Goal: Information Seeking & Learning: Check status

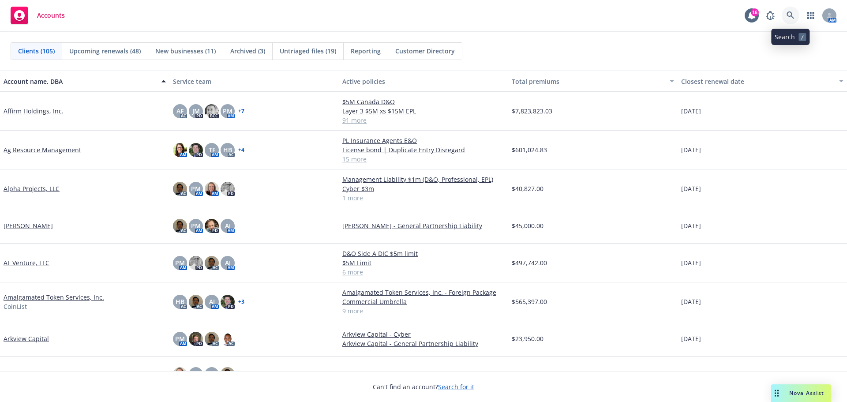
click at [792, 14] on icon at bounding box center [791, 15] width 8 height 8
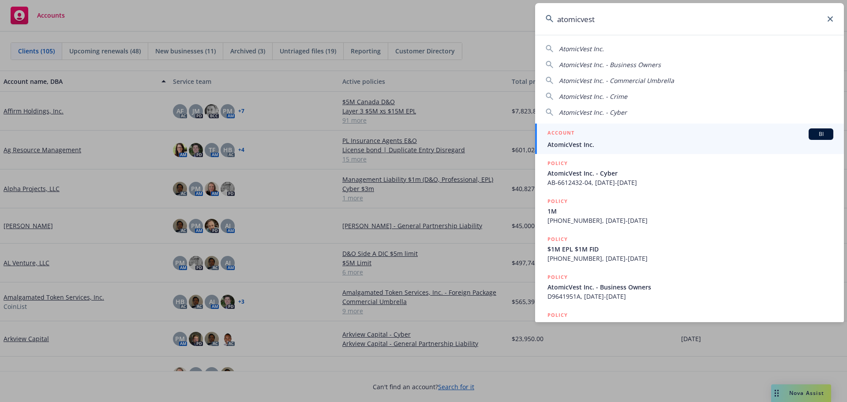
type input "atomicvest"
click at [592, 140] on span "AtomicVest Inc." at bounding box center [691, 144] width 286 height 9
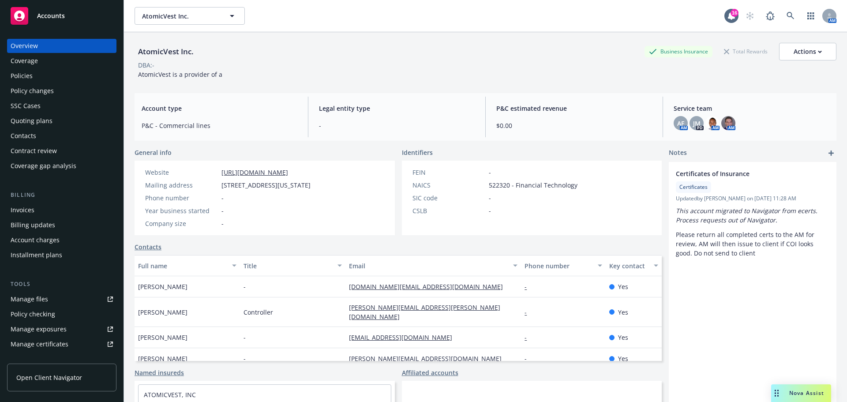
click at [27, 78] on div "Policies" at bounding box center [22, 76] width 22 height 14
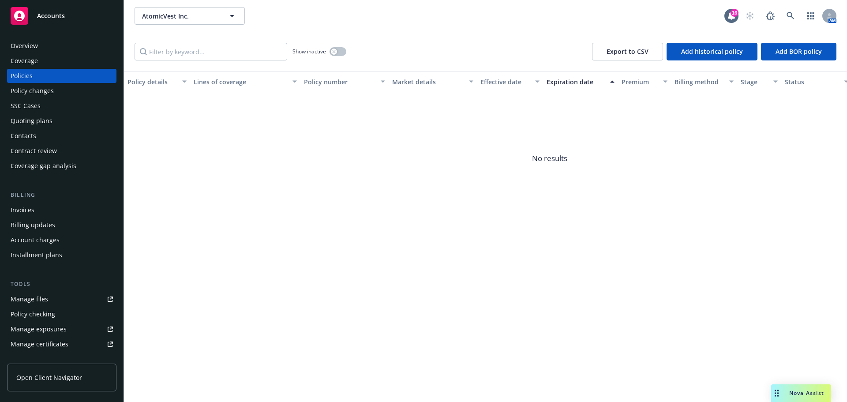
click at [34, 44] on div "Overview" at bounding box center [24, 46] width 27 height 14
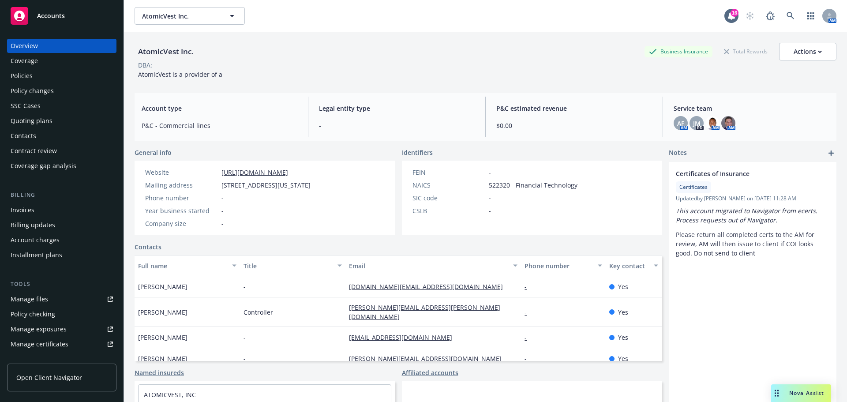
click at [50, 15] on span "Accounts" at bounding box center [51, 15] width 28 height 7
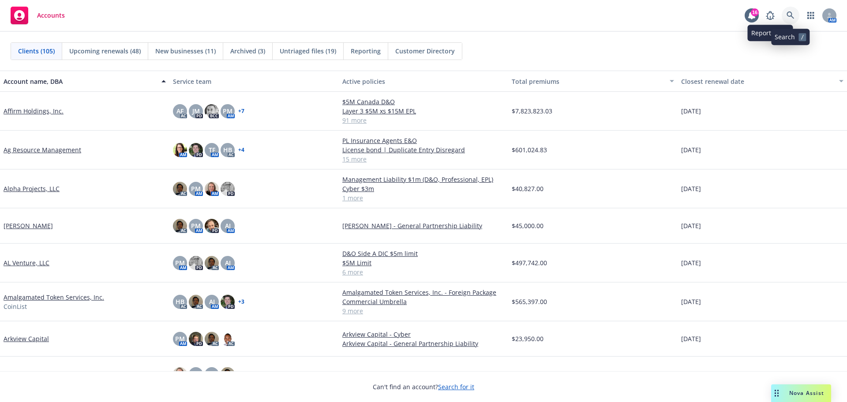
click at [788, 12] on icon at bounding box center [791, 15] width 8 height 8
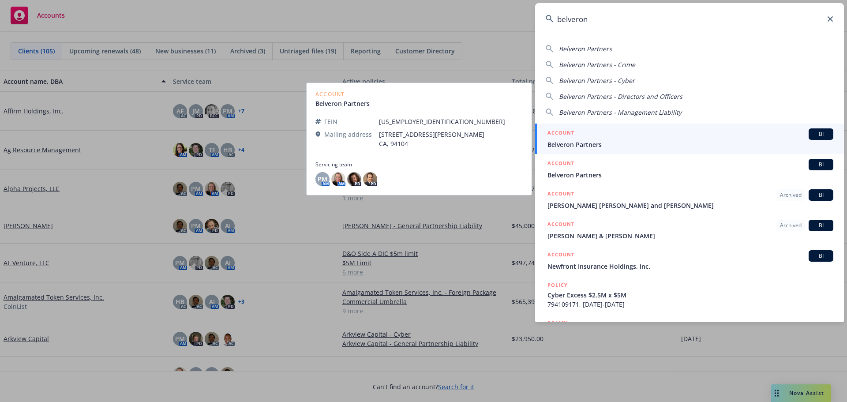
type input "belveron"
click at [600, 141] on span "Belveron Partners" at bounding box center [691, 144] width 286 height 9
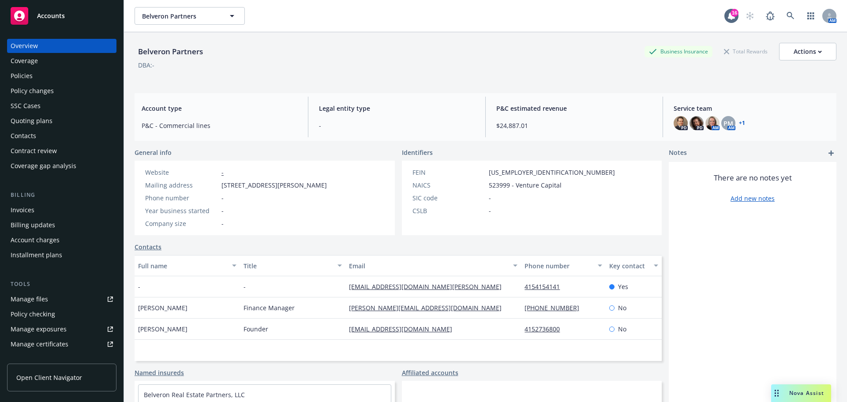
click at [15, 206] on div "Invoices" at bounding box center [23, 210] width 24 height 14
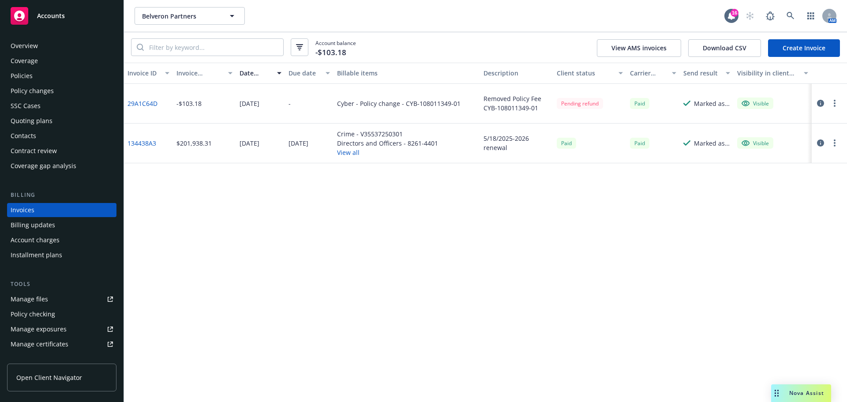
click at [146, 103] on link "29A1C64D" at bounding box center [143, 103] width 30 height 9
click at [143, 142] on link "134438A3" at bounding box center [142, 143] width 29 height 9
click at [30, 75] on div "Policies" at bounding box center [22, 76] width 22 height 14
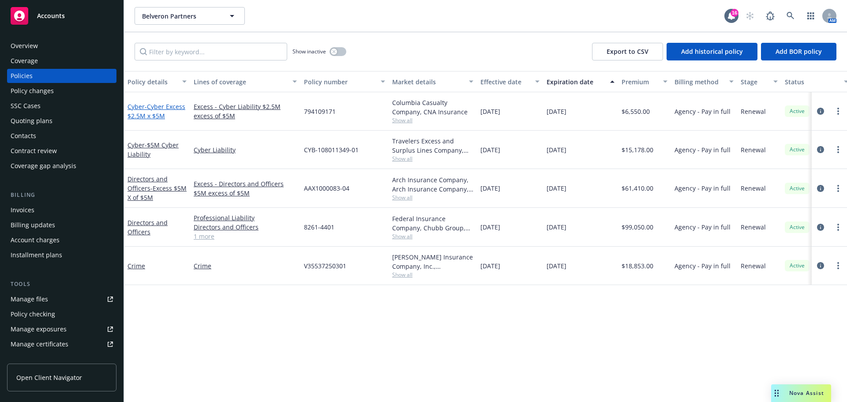
click at [162, 115] on span "- Cyber Excess $2.5M x $5M" at bounding box center [157, 111] width 58 height 18
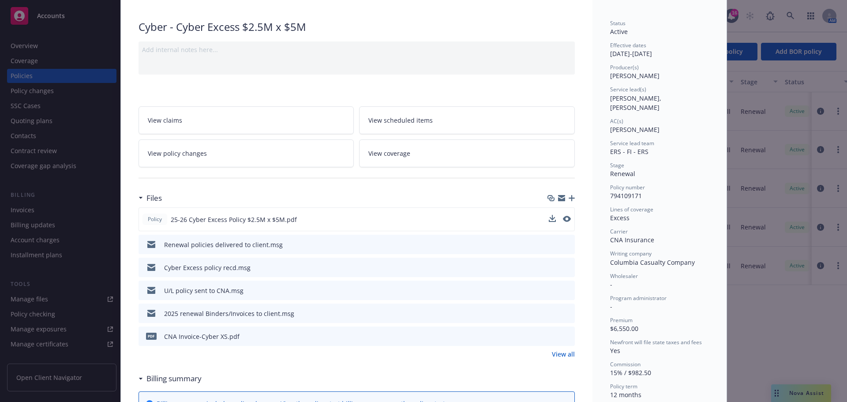
scroll to position [88, 0]
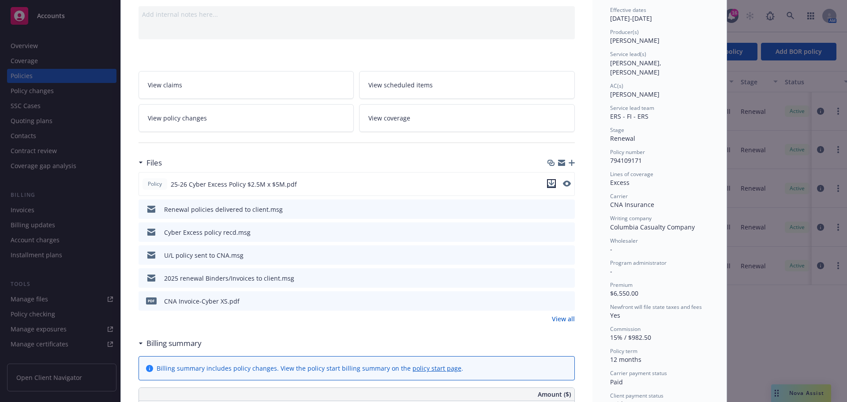
click at [550, 183] on icon "download file" at bounding box center [552, 182] width 6 height 5
click at [549, 278] on icon "download file" at bounding box center [552, 276] width 6 height 5
click at [549, 301] on icon "download file" at bounding box center [552, 300] width 7 height 7
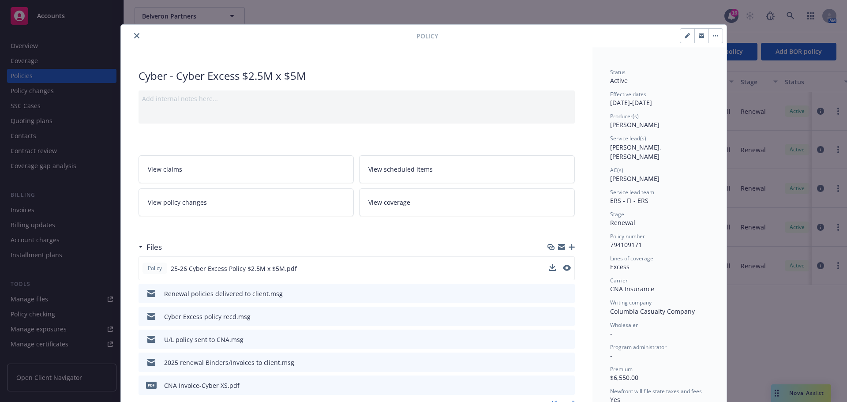
scroll to position [0, 0]
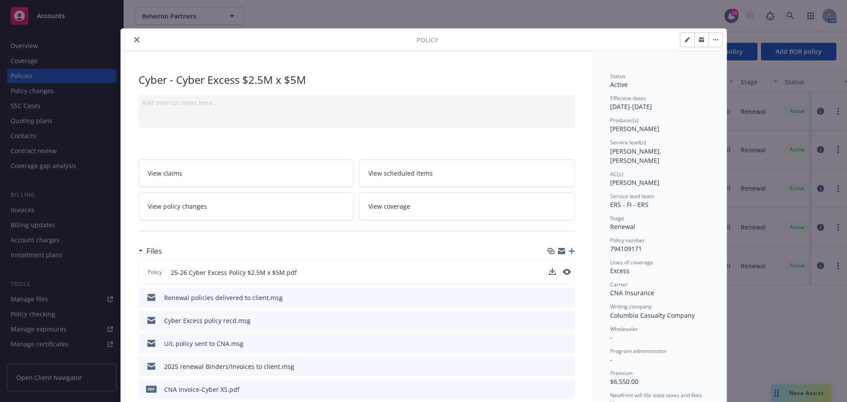
click at [134, 41] on icon "close" at bounding box center [136, 39] width 5 height 5
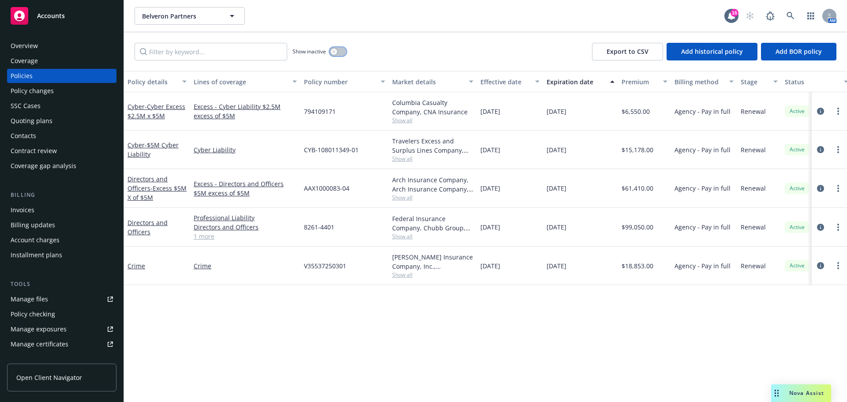
click at [338, 49] on button "button" at bounding box center [338, 51] width 17 height 9
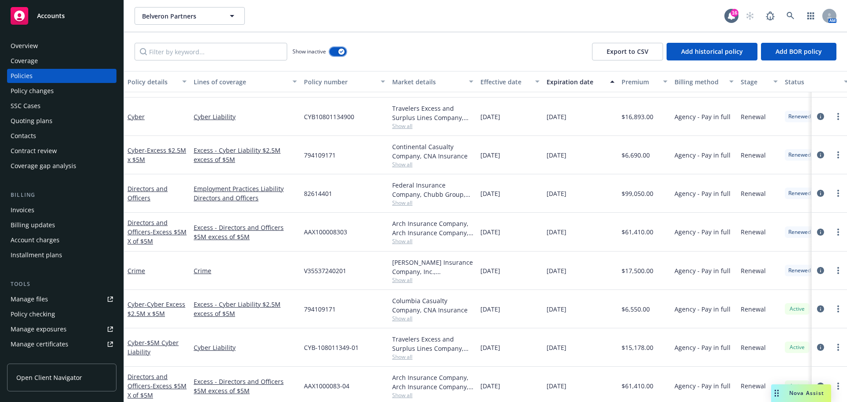
scroll to position [450, 0]
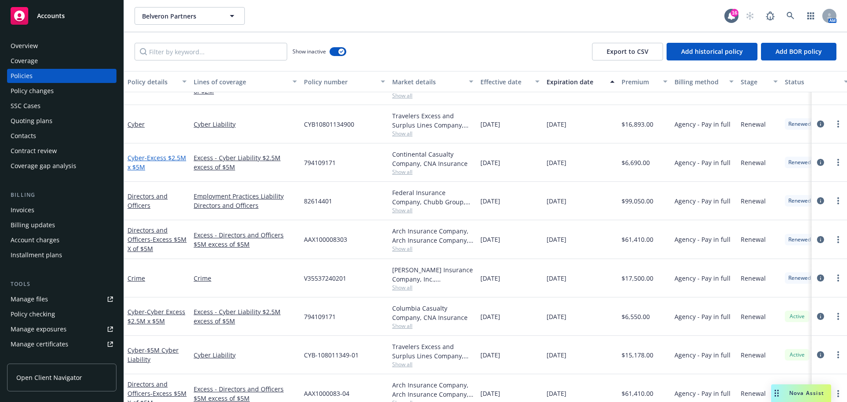
click at [145, 166] on span "- Excess $2.5M x $5M" at bounding box center [157, 163] width 59 height 18
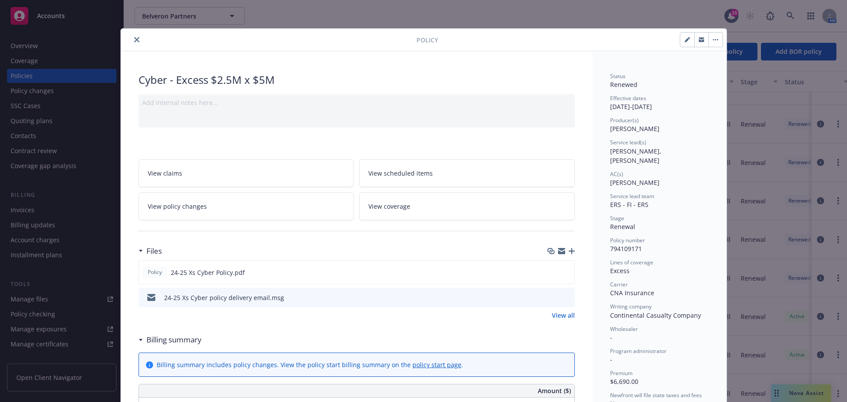
click at [135, 40] on icon "close" at bounding box center [136, 39] width 5 height 5
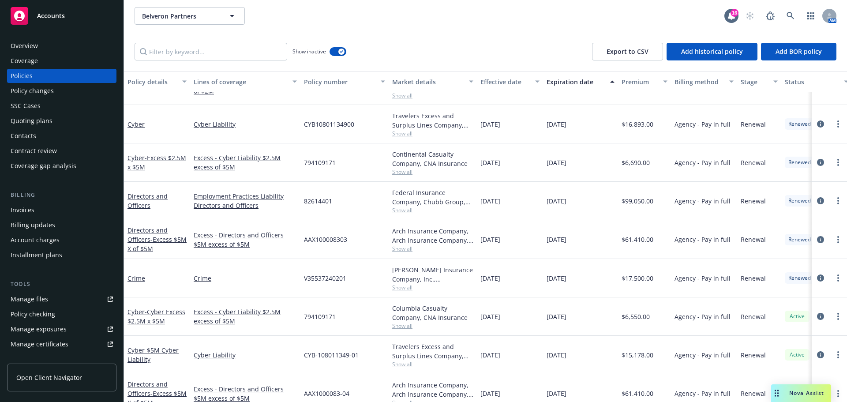
click at [15, 209] on div "Invoices" at bounding box center [23, 210] width 24 height 14
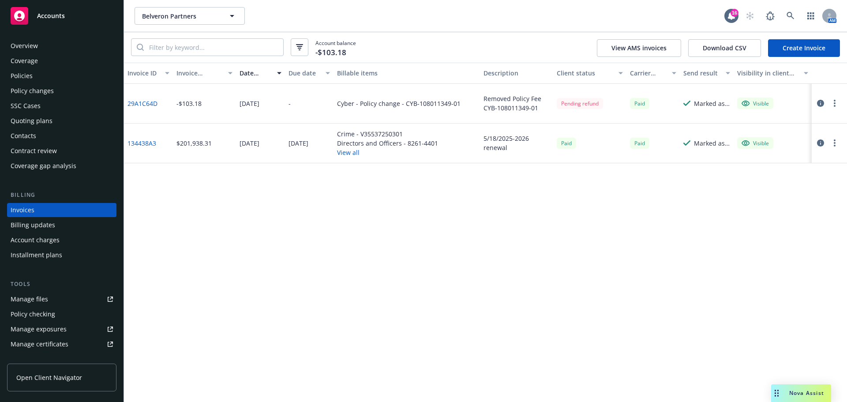
click at [45, 225] on div "Billing updates" at bounding box center [33, 225] width 45 height 14
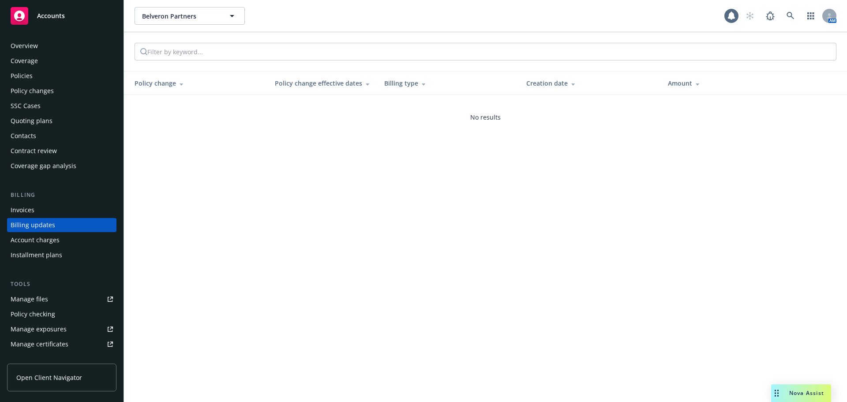
scroll to position [10, 0]
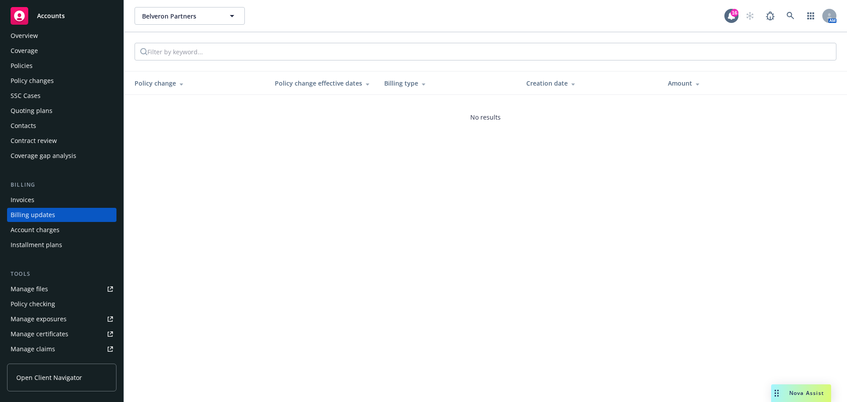
click at [33, 68] on div "Policies" at bounding box center [62, 66] width 102 height 14
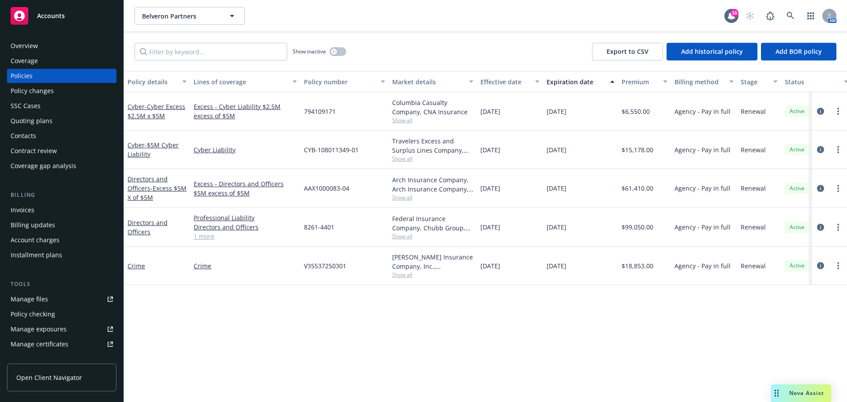
click at [26, 46] on div "Overview" at bounding box center [24, 46] width 27 height 14
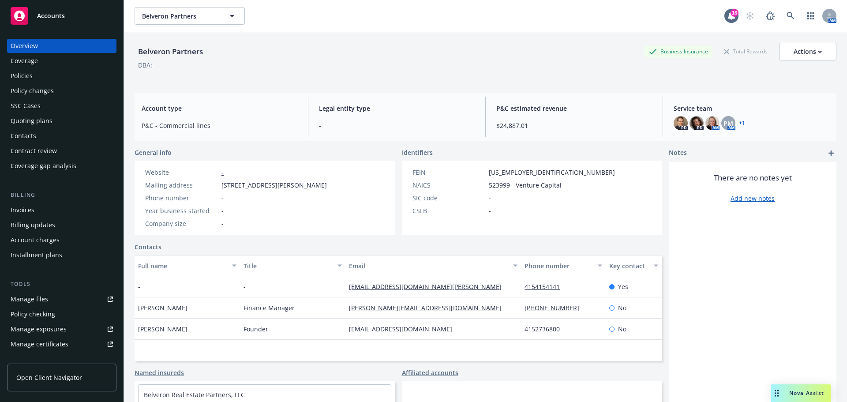
click at [44, 15] on span "Accounts" at bounding box center [51, 15] width 28 height 7
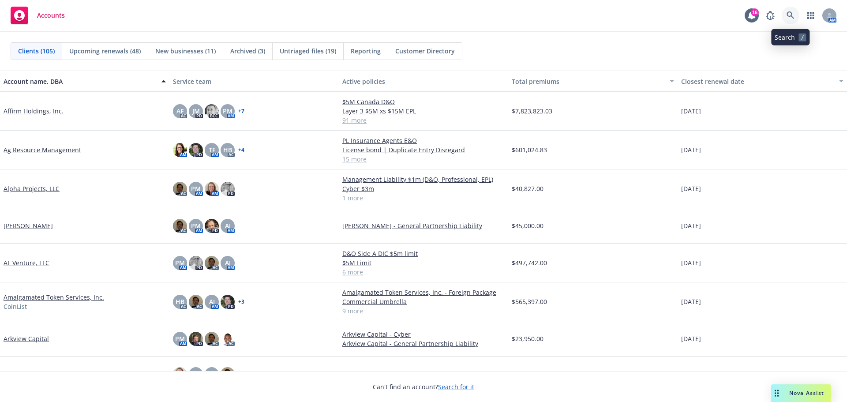
click at [793, 15] on icon at bounding box center [791, 15] width 8 height 8
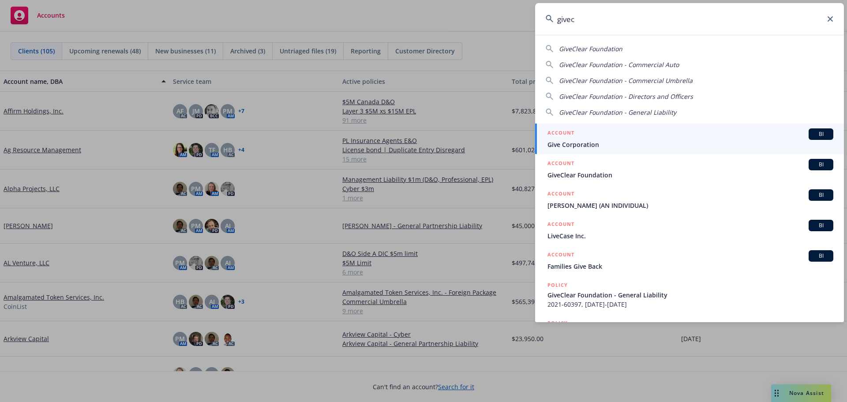
type input "givec"
click at [585, 143] on span "Give Corporation" at bounding box center [691, 144] width 286 height 9
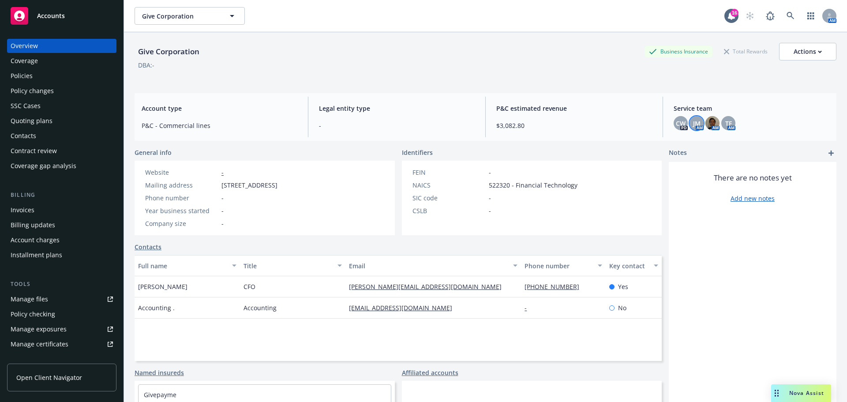
click at [693, 127] on span "JM" at bounding box center [697, 123] width 8 height 9
click at [687, 146] on icon "close" at bounding box center [686, 146] width 5 height 5
click at [727, 123] on span "TF" at bounding box center [729, 123] width 7 height 9
click at [768, 127] on div "CW PD JM AM AM TF AM" at bounding box center [752, 123] width 156 height 14
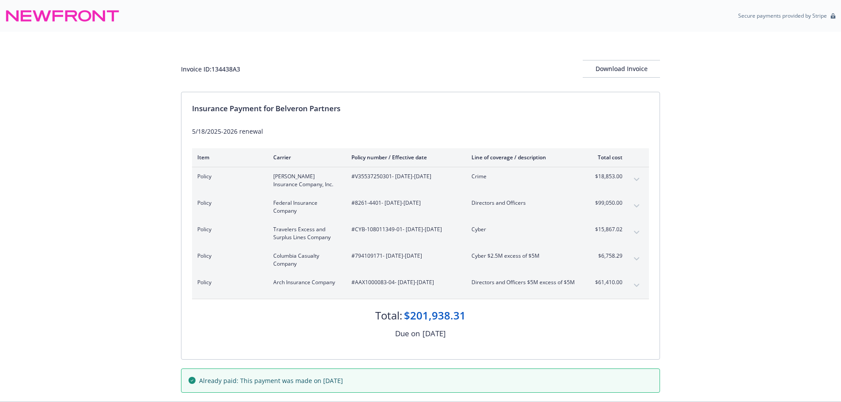
click at [635, 259] on icon "expand content" at bounding box center [636, 258] width 5 height 3
